Goal: Transaction & Acquisition: Subscribe to service/newsletter

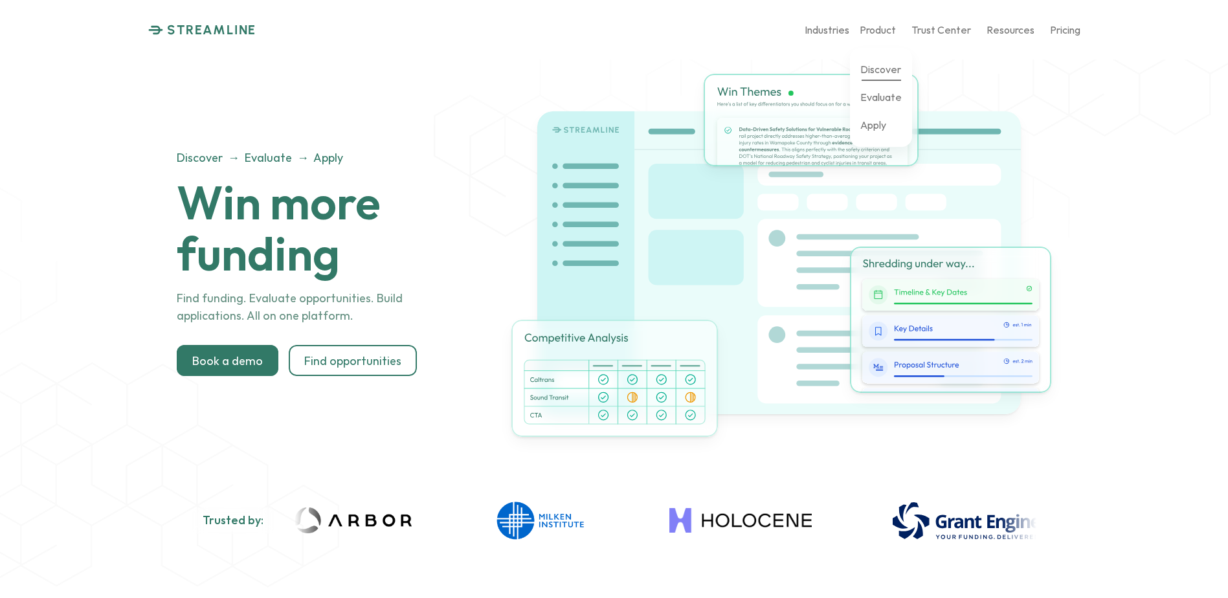
click at [874, 69] on p "Discover" at bounding box center [880, 69] width 41 height 12
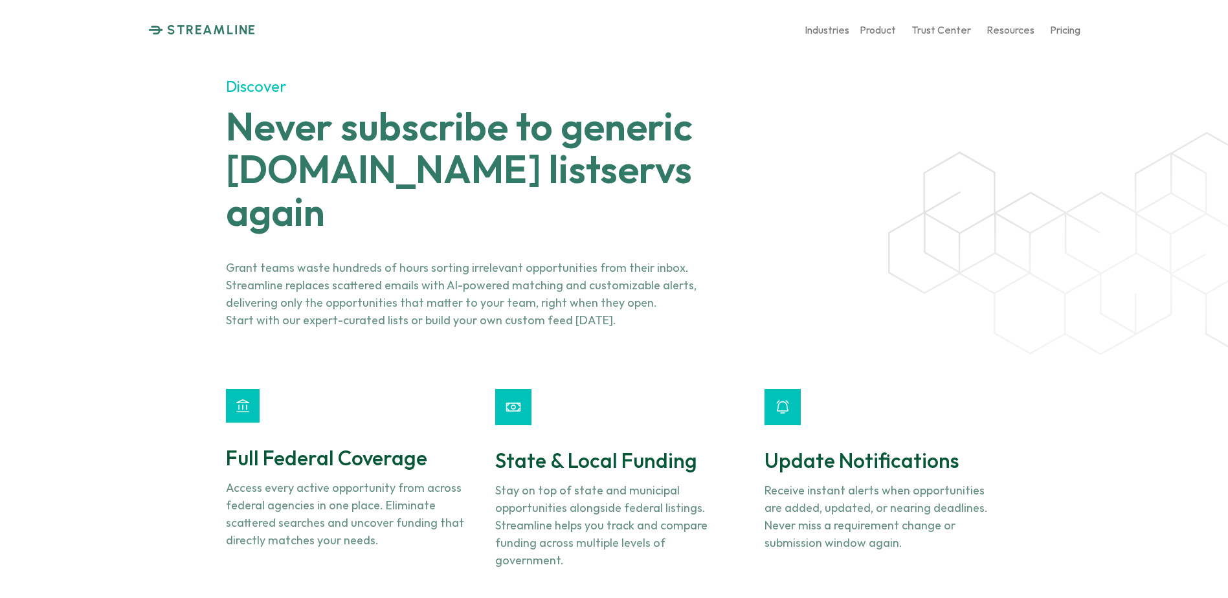
click at [186, 30] on p "STREAMLINE" at bounding box center [211, 30] width 89 height 16
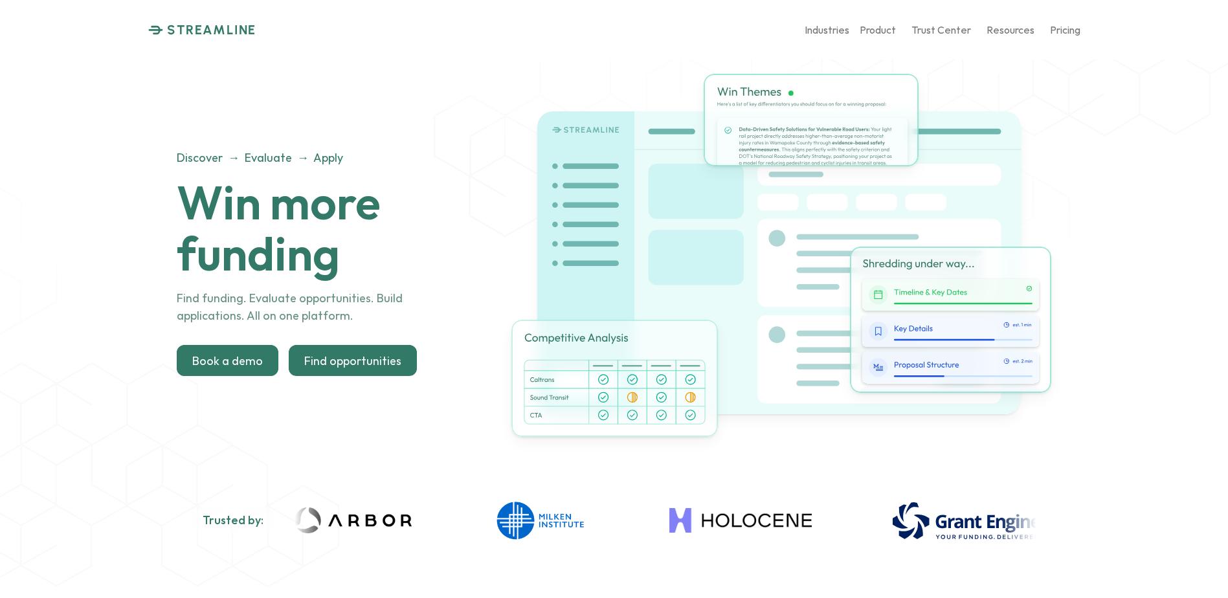
click at [351, 365] on p "Find opportunities" at bounding box center [352, 361] width 97 height 14
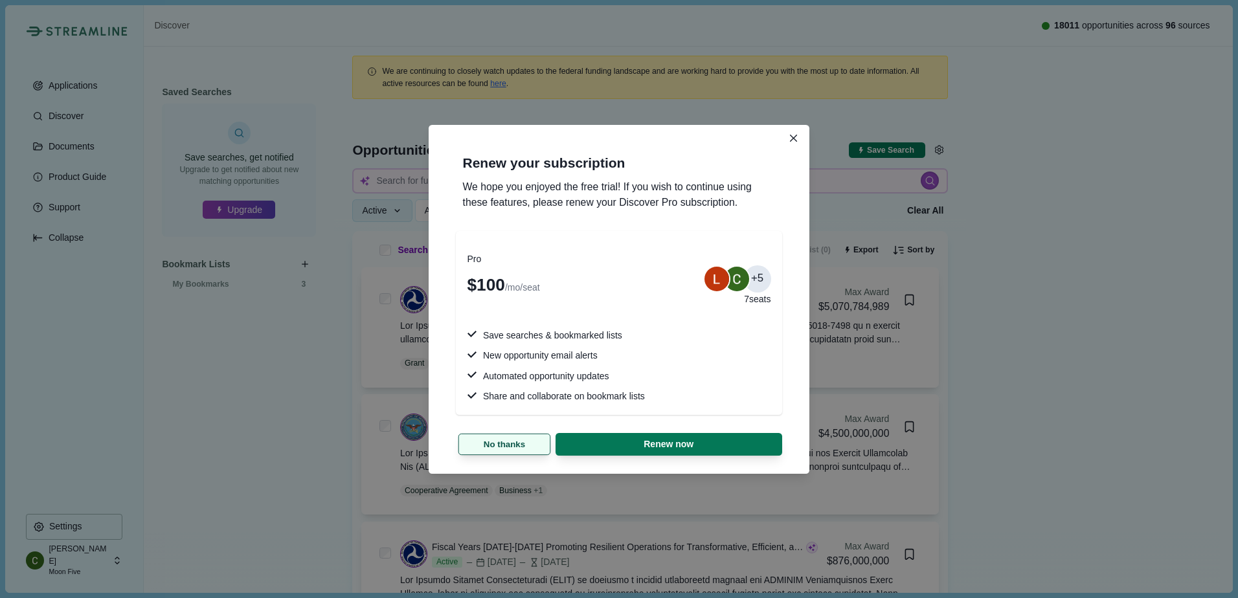
click at [527, 443] on button "No thanks" at bounding box center [504, 443] width 93 height 21
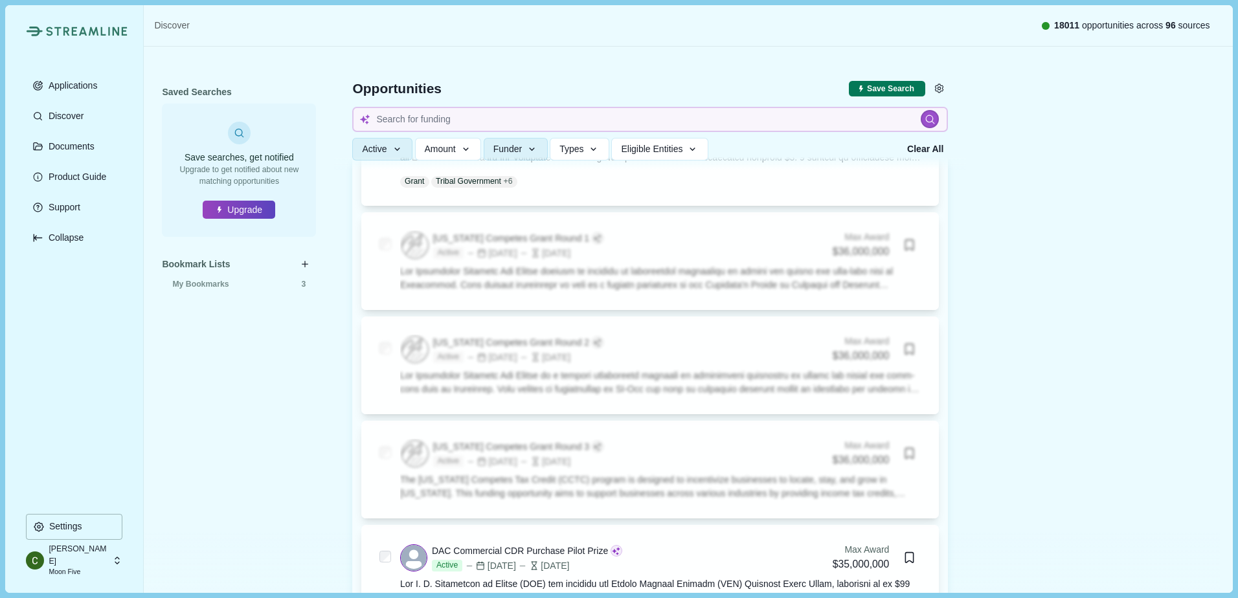
scroll to position [2654, 0]
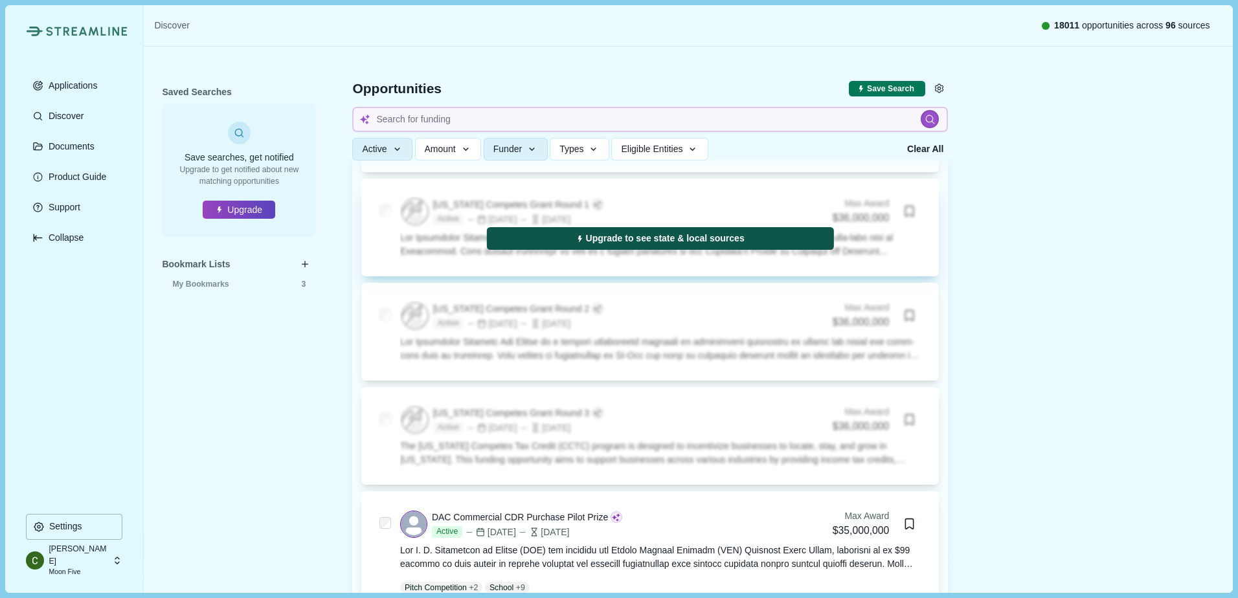
click at [766, 245] on button "Upgrade to see state & local sources" at bounding box center [660, 238] width 347 height 23
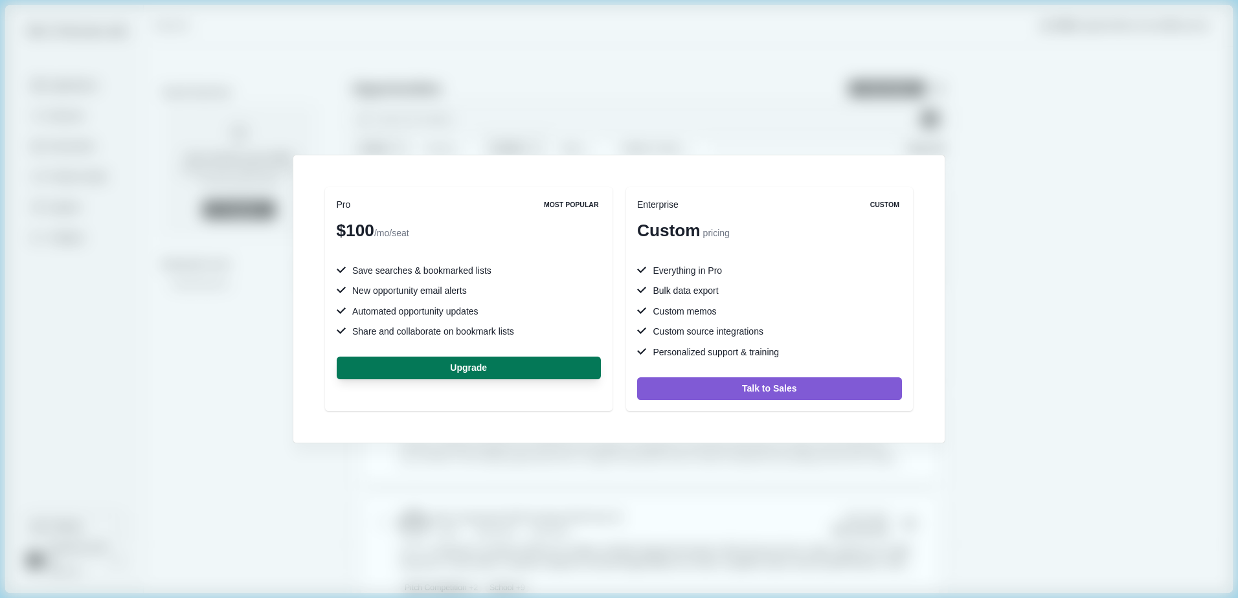
click at [328, 128] on div "Pro Most Popular $100 /mo/seat Save searches & bookmarked lists New opportunity…" at bounding box center [619, 299] width 1238 height 598
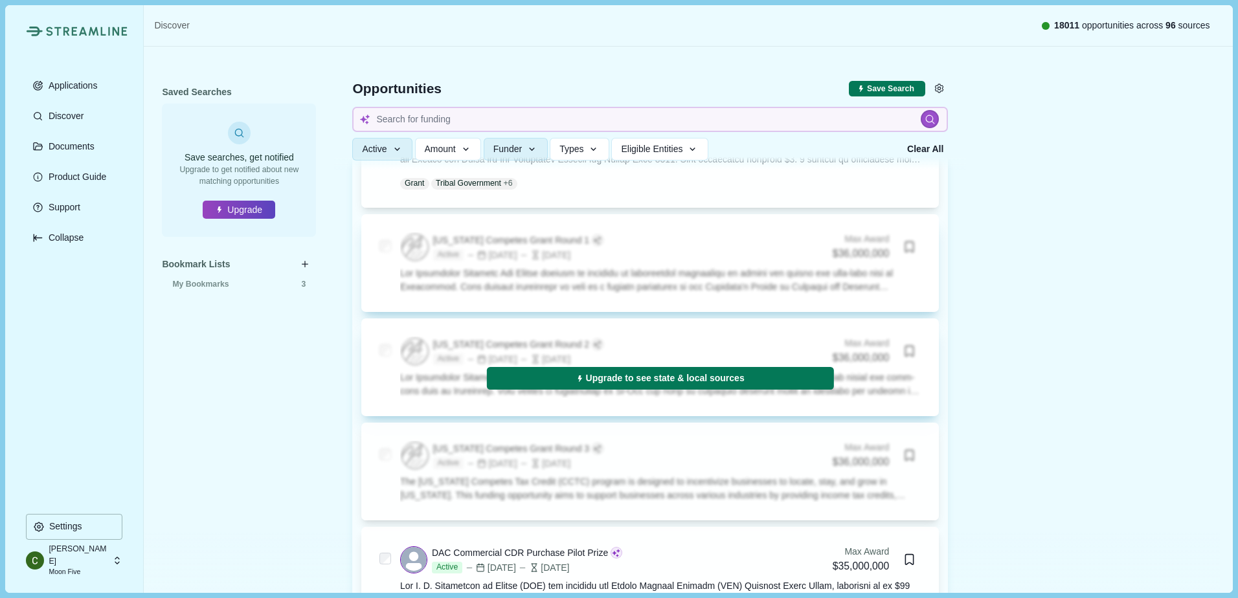
scroll to position [2589, 0]
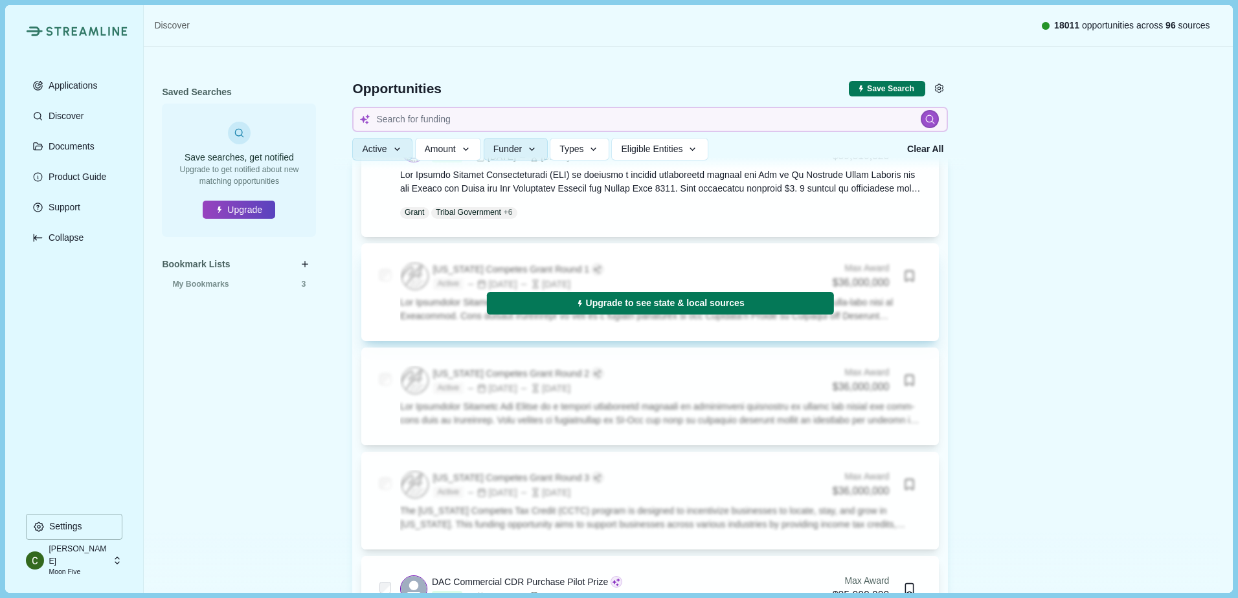
click at [569, 280] on div "[DATE]" at bounding box center [544, 285] width 51 height 14
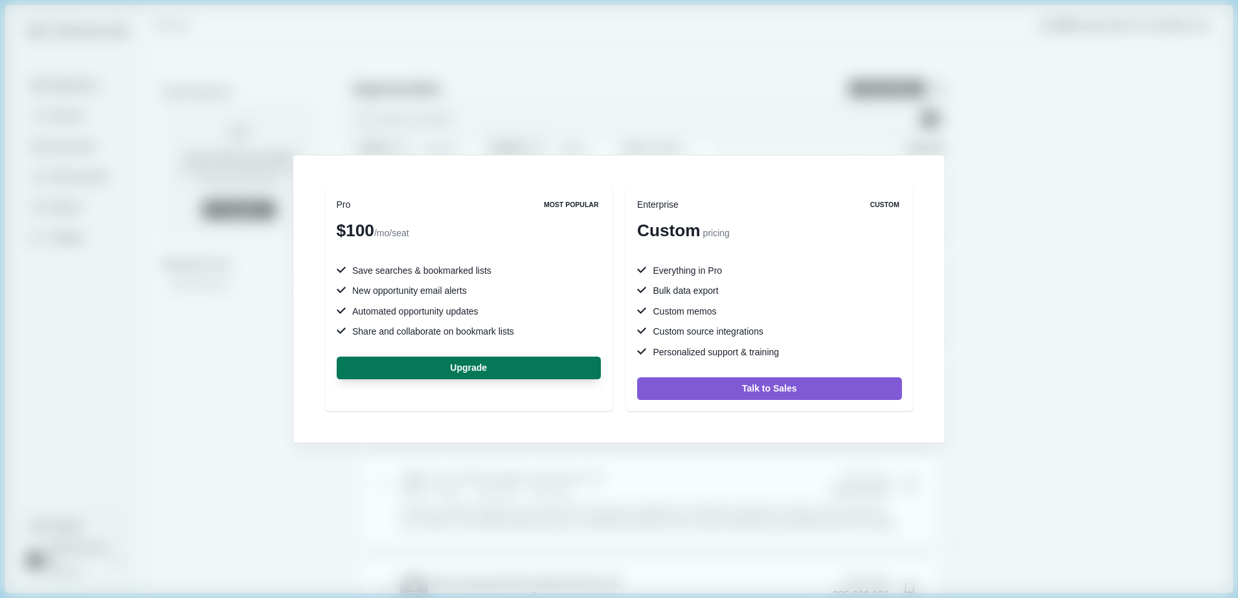
click at [989, 229] on div "Pro Most Popular $100 /mo/seat Save searches & bookmarked lists New opportunity…" at bounding box center [619, 299] width 1238 height 598
